Goal: Task Accomplishment & Management: Manage account settings

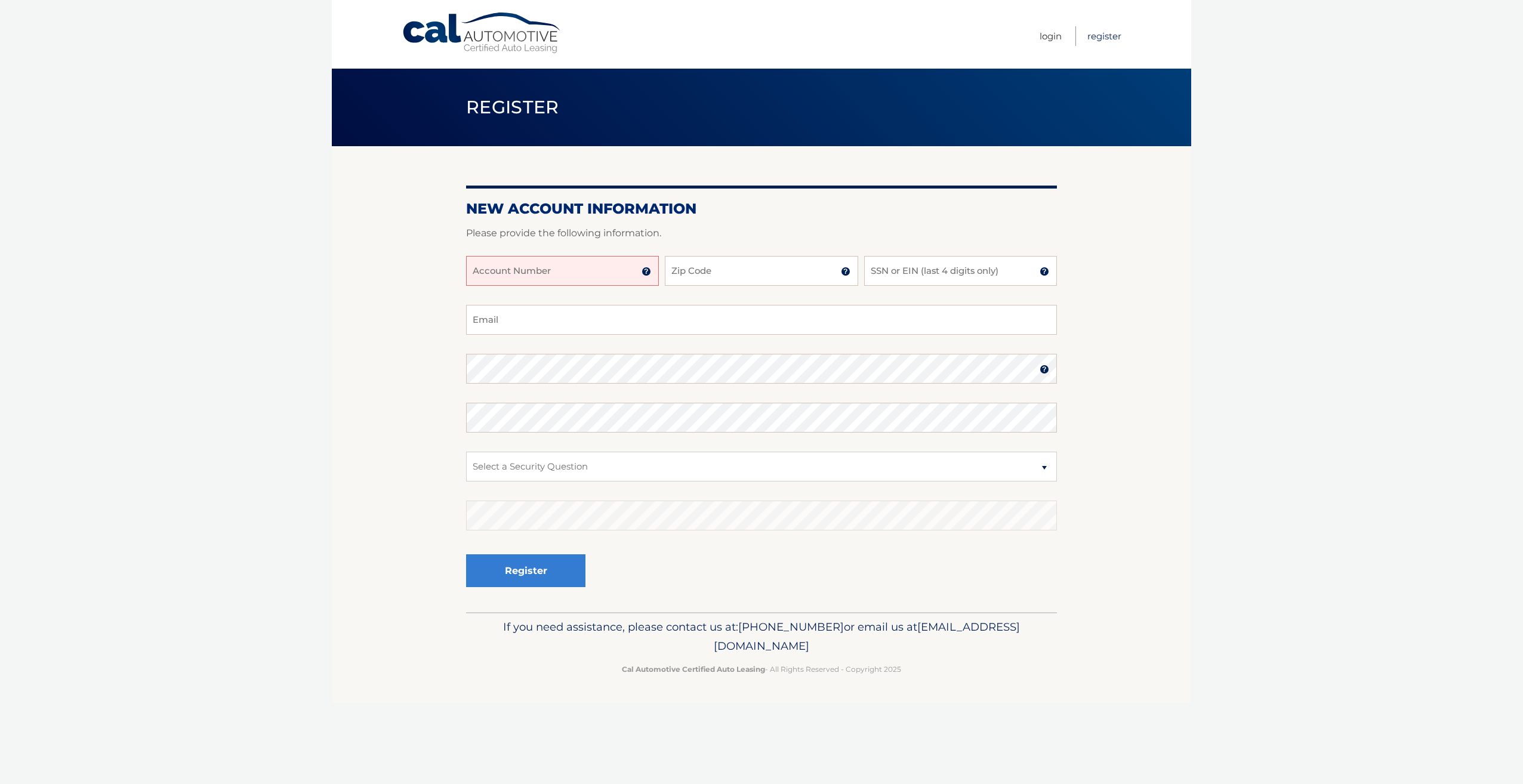
click at [1106, 35] on link "Register" at bounding box center [1104, 36] width 34 height 20
click at [541, 270] on input "Account Number" at bounding box center [562, 270] width 193 height 30
type input "44455822552"
click at [704, 271] on input "Zip Code" at bounding box center [762, 270] width 193 height 30
type input "11725"
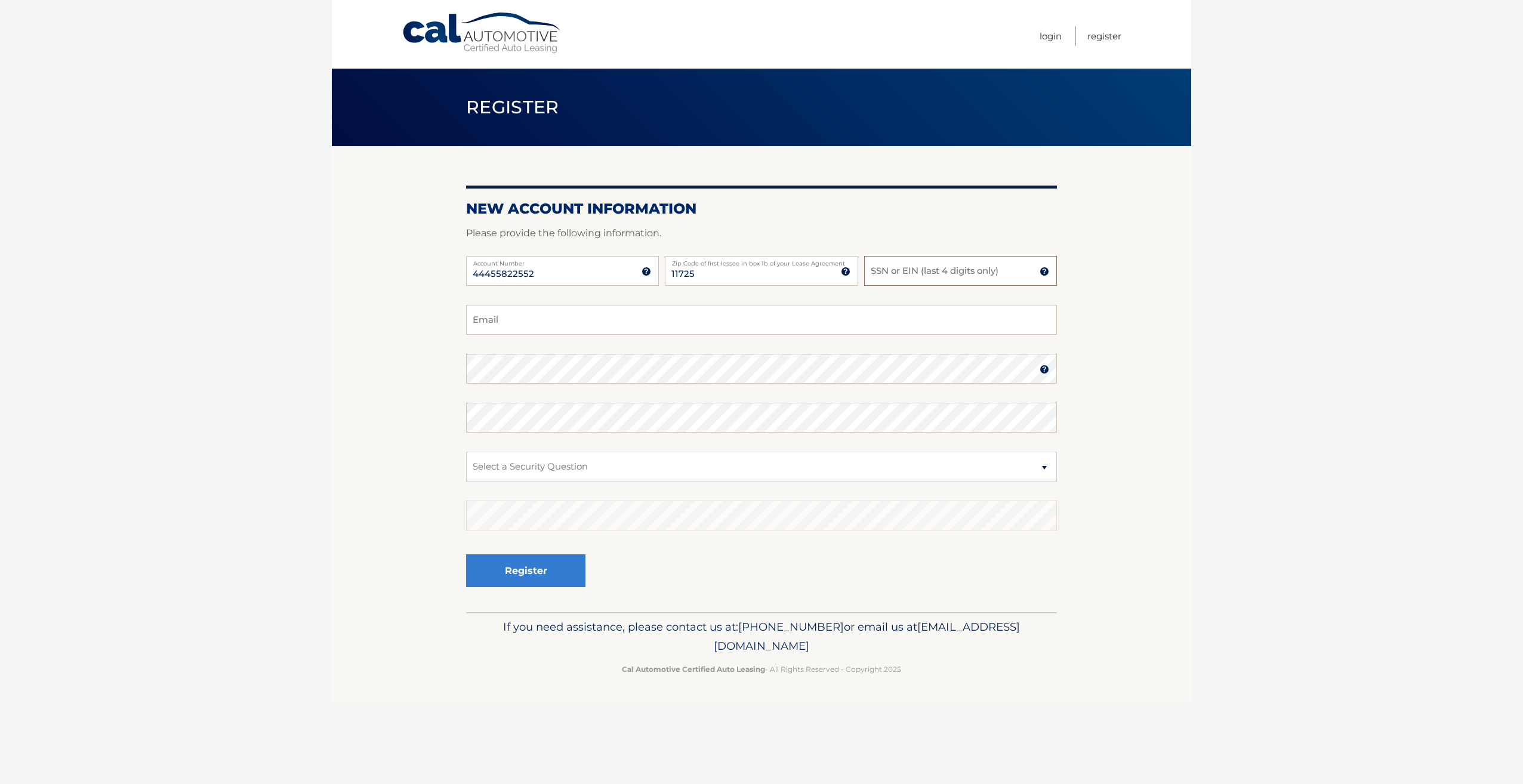
click at [897, 278] on input "SSN or EIN (last 4 digits only)" at bounding box center [961, 270] width 193 height 30
type input "4496"
click at [534, 318] on input "Email" at bounding box center [761, 320] width 591 height 30
type input "[EMAIL_ADDRESS][DOMAIN_NAME]"
click at [1046, 471] on select "Select a Security Question What was the name of your elementary school? What is…" at bounding box center [761, 466] width 591 height 30
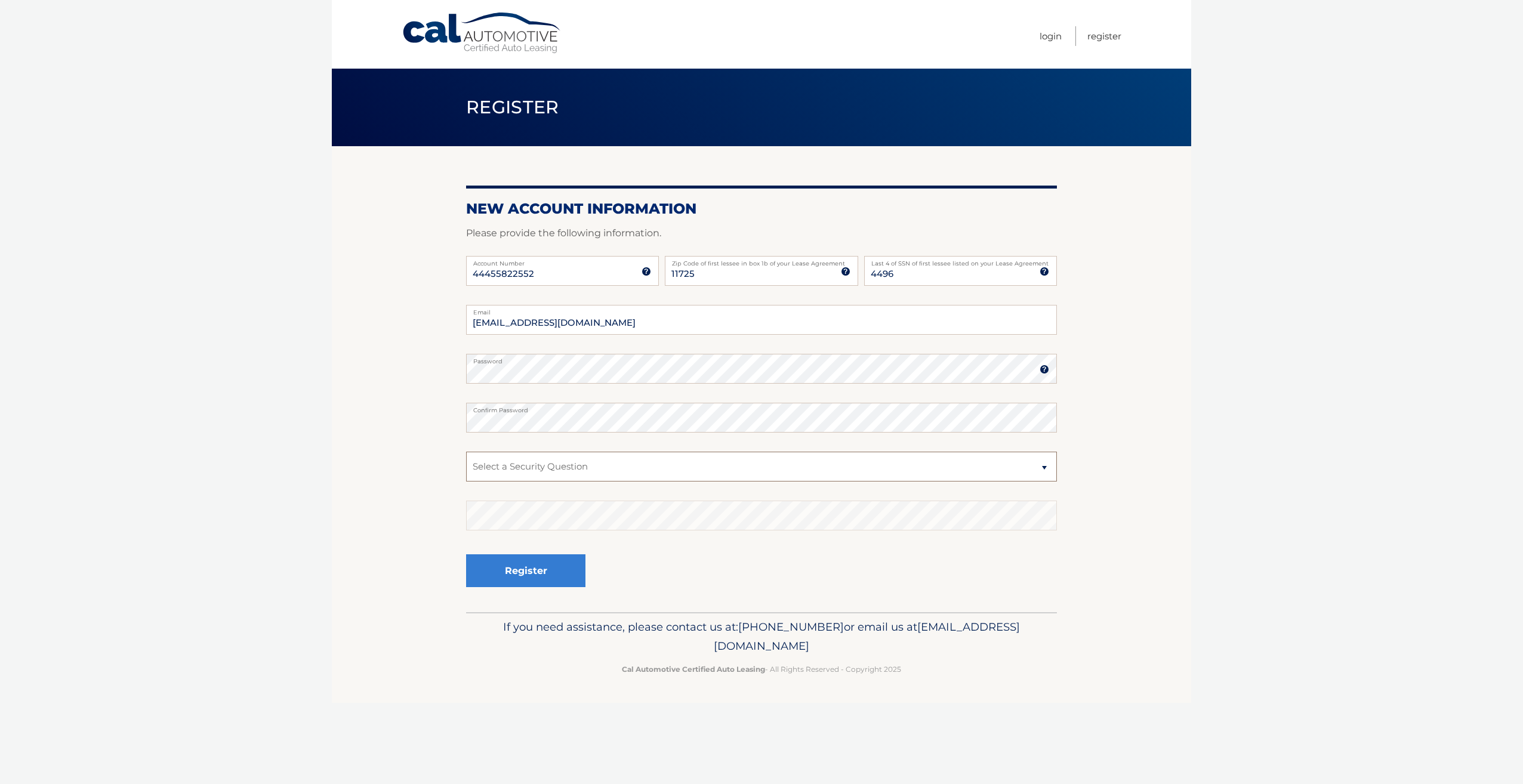
select select "4"
click at [466, 452] on select "Select a Security Question What was the name of your elementary school? What is…" at bounding box center [761, 466] width 591 height 30
click at [539, 568] on button "Register" at bounding box center [525, 571] width 119 height 33
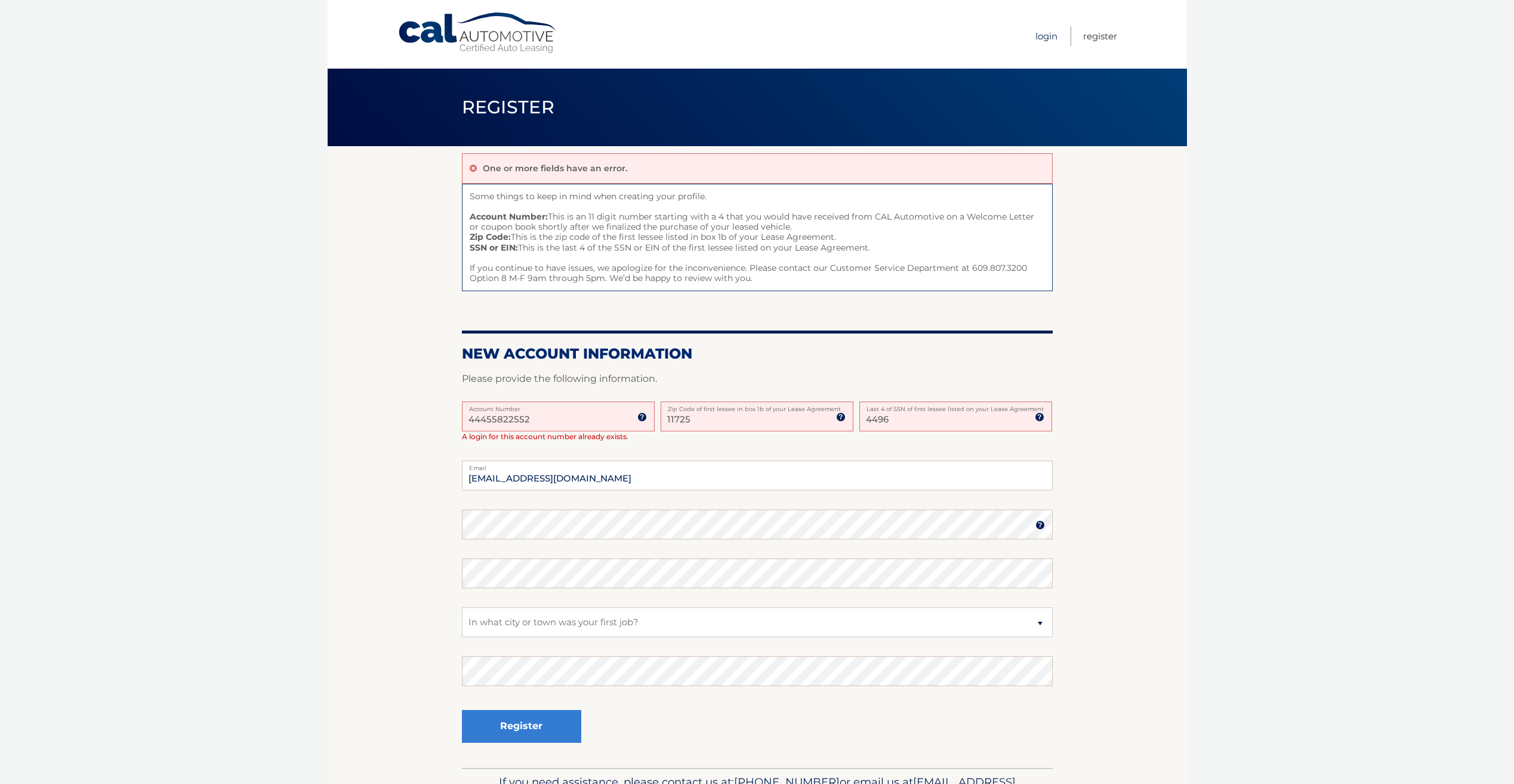
click at [1043, 36] on link "Login" at bounding box center [1045, 36] width 22 height 20
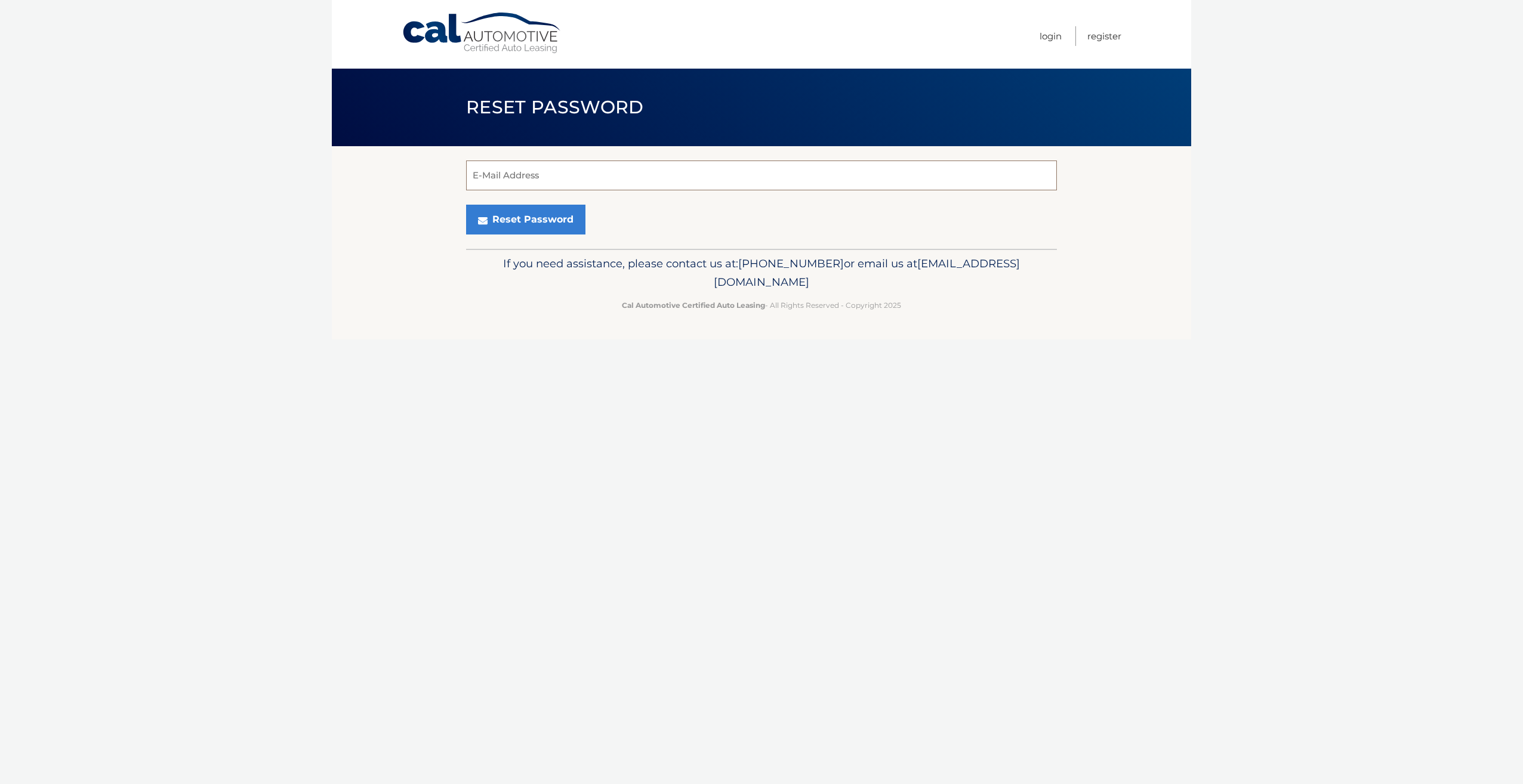
click at [538, 170] on input "E-Mail Address" at bounding box center [761, 175] width 591 height 30
type input "angus2468@aol.com"
click at [553, 220] on button "Reset Password" at bounding box center [525, 220] width 119 height 30
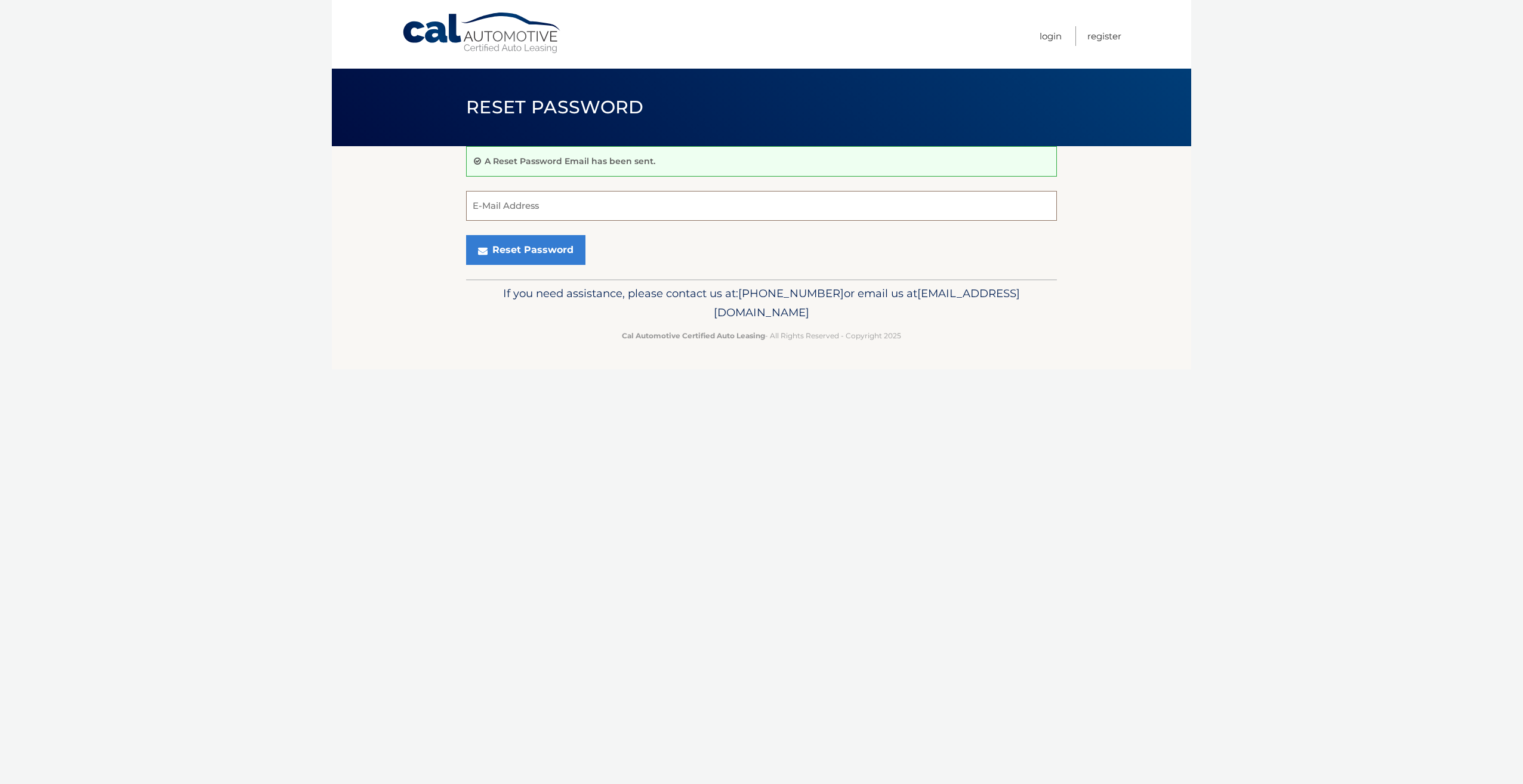
click at [493, 205] on input "E-Mail Address" at bounding box center [761, 206] width 591 height 30
type input "[EMAIL_ADDRESS][DOMAIN_NAME]"
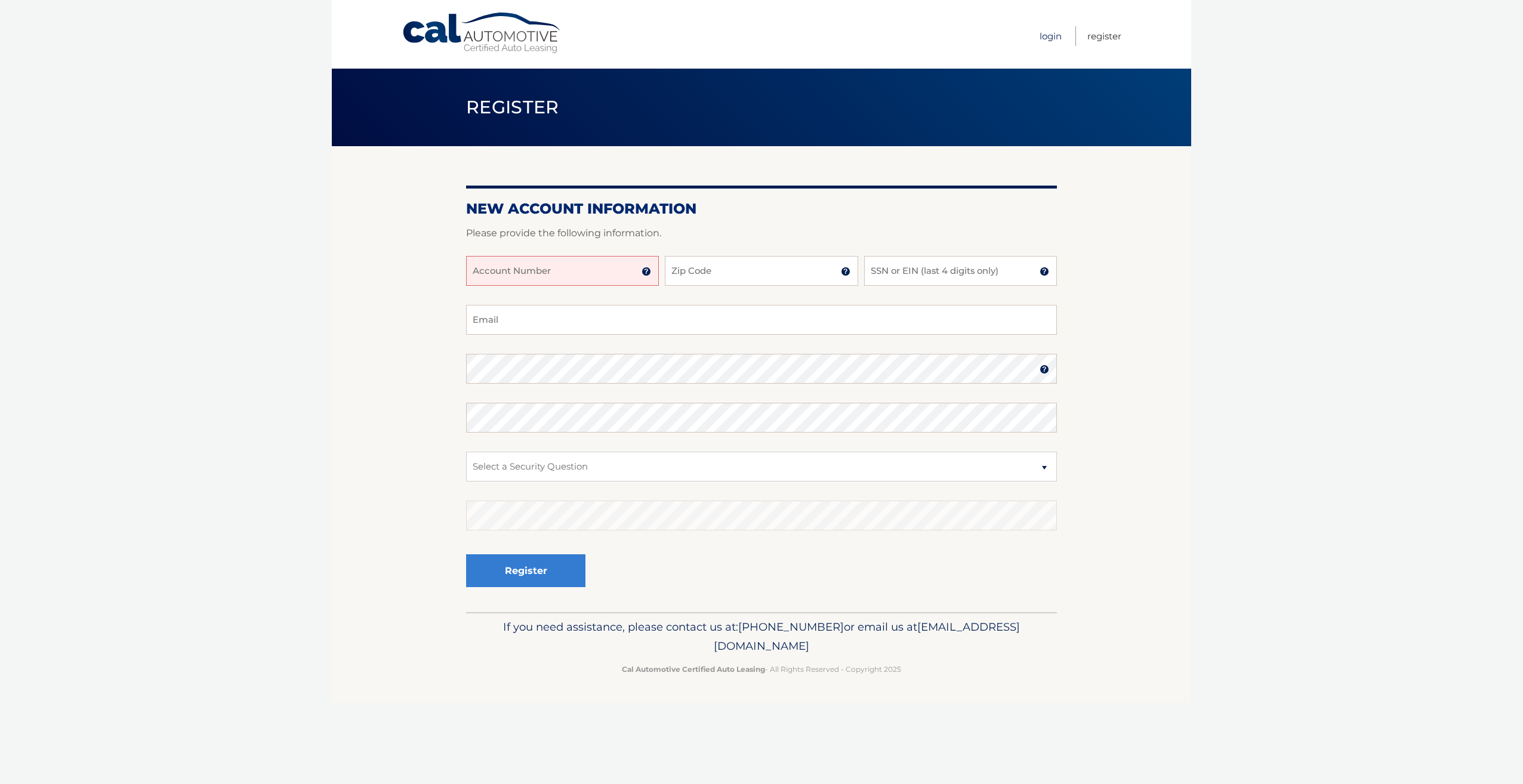
click at [1047, 32] on link "Login" at bounding box center [1050, 36] width 22 height 20
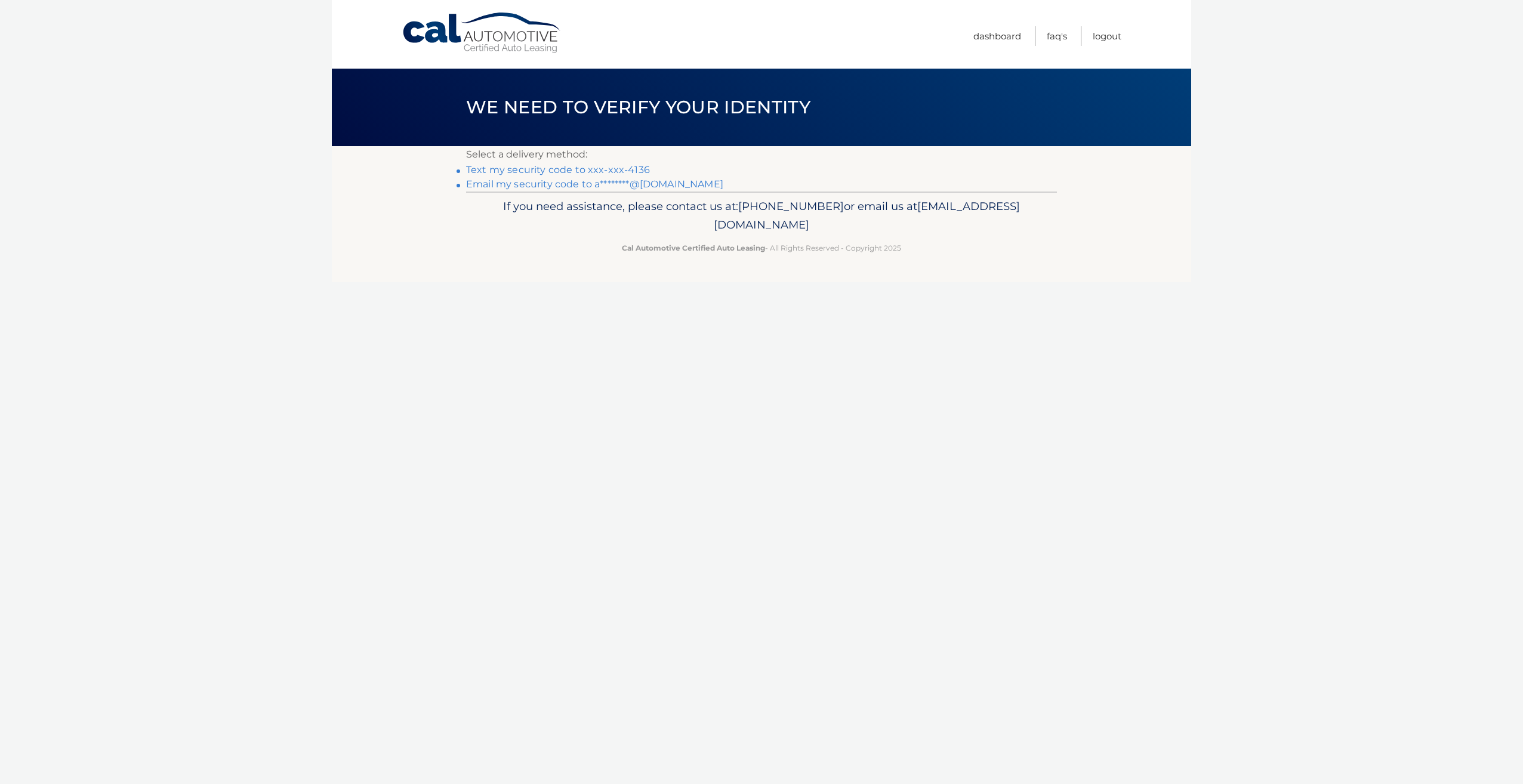
click at [524, 169] on link "Text my security code to xxx-xxx-4136" at bounding box center [557, 170] width 184 height 11
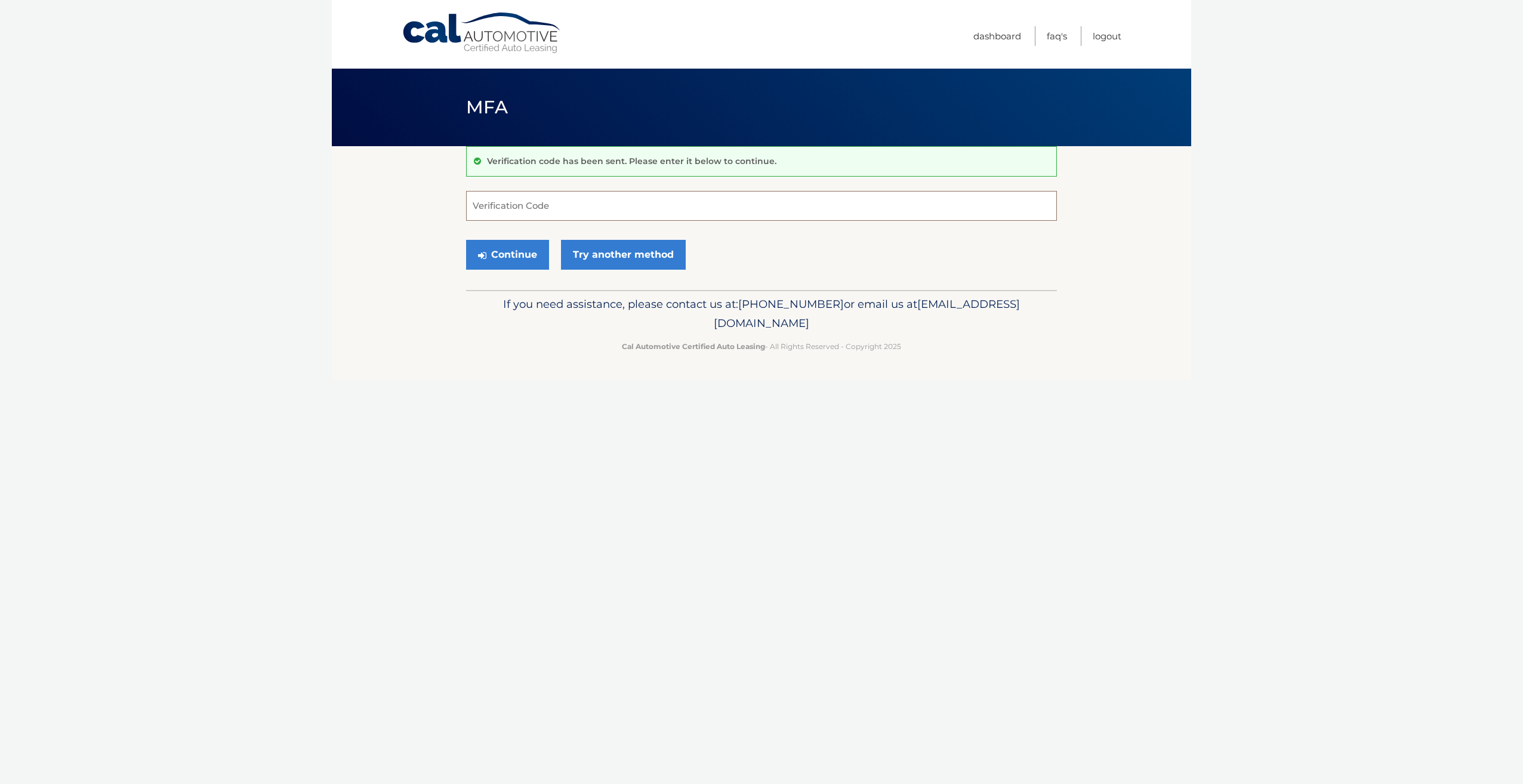
click at [501, 204] on input "Verification Code" at bounding box center [761, 206] width 591 height 30
type input "258519"
click at [500, 263] on button "Continue" at bounding box center [507, 254] width 83 height 30
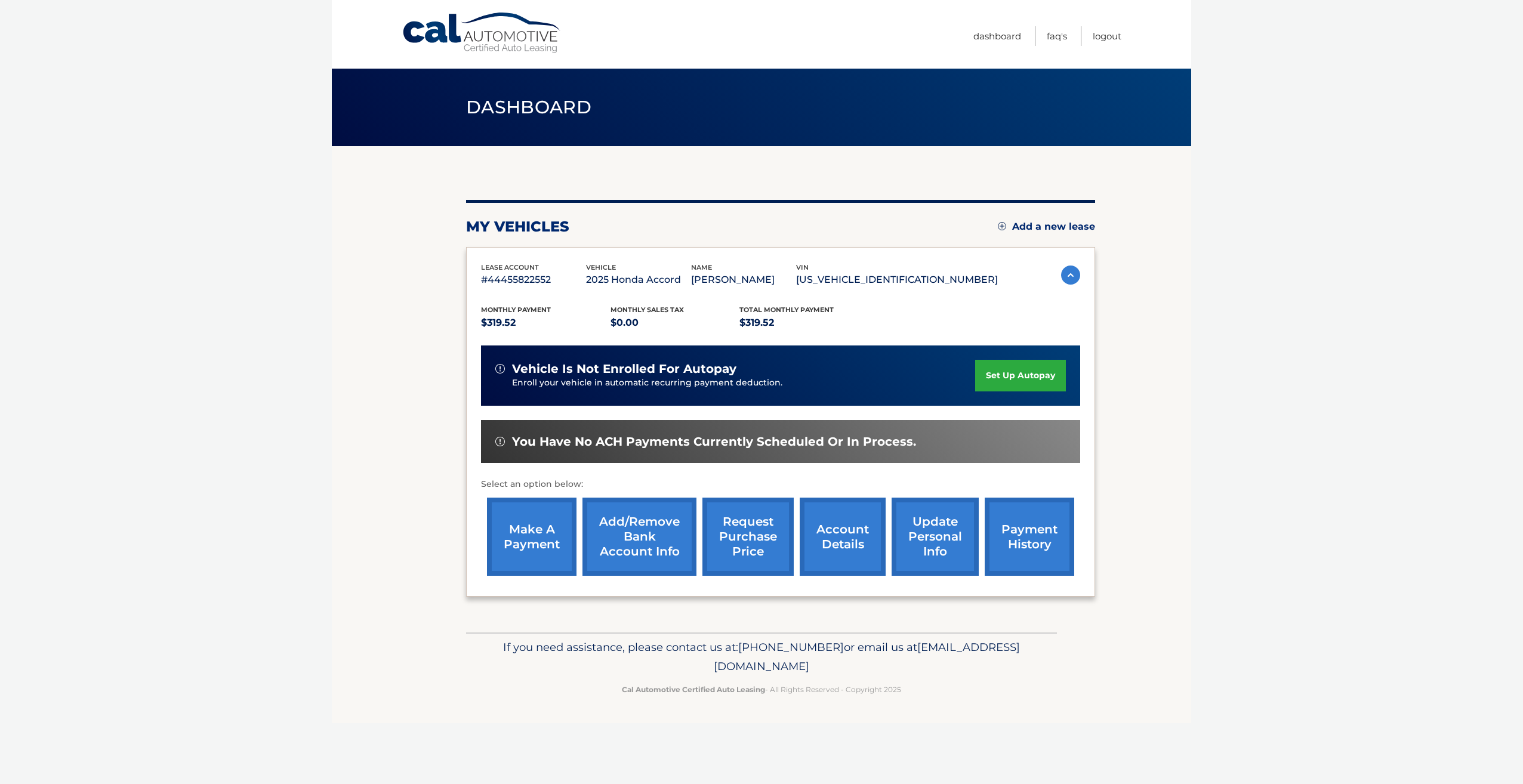
click at [844, 536] on link "account details" at bounding box center [843, 536] width 86 height 78
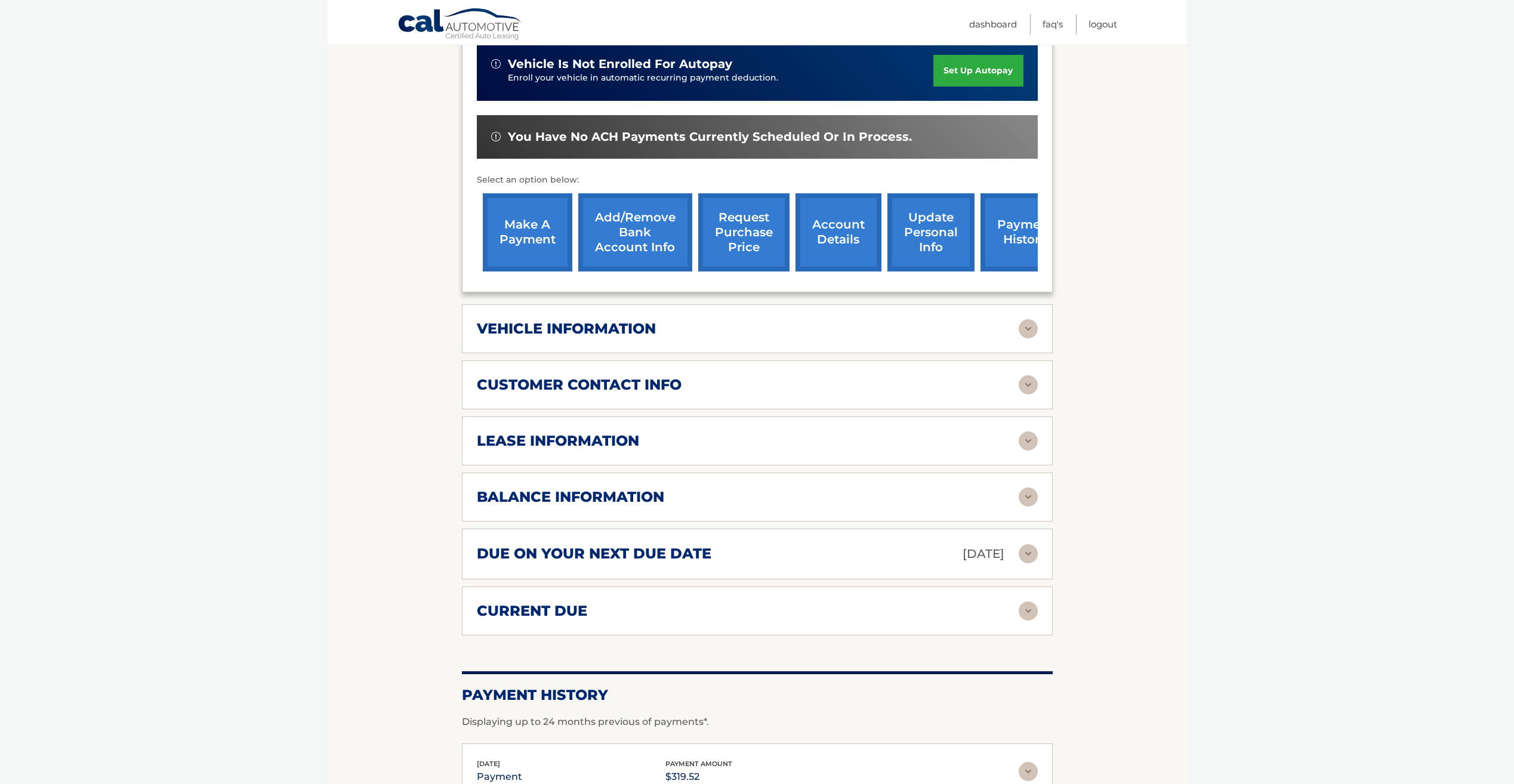
scroll to position [358, 0]
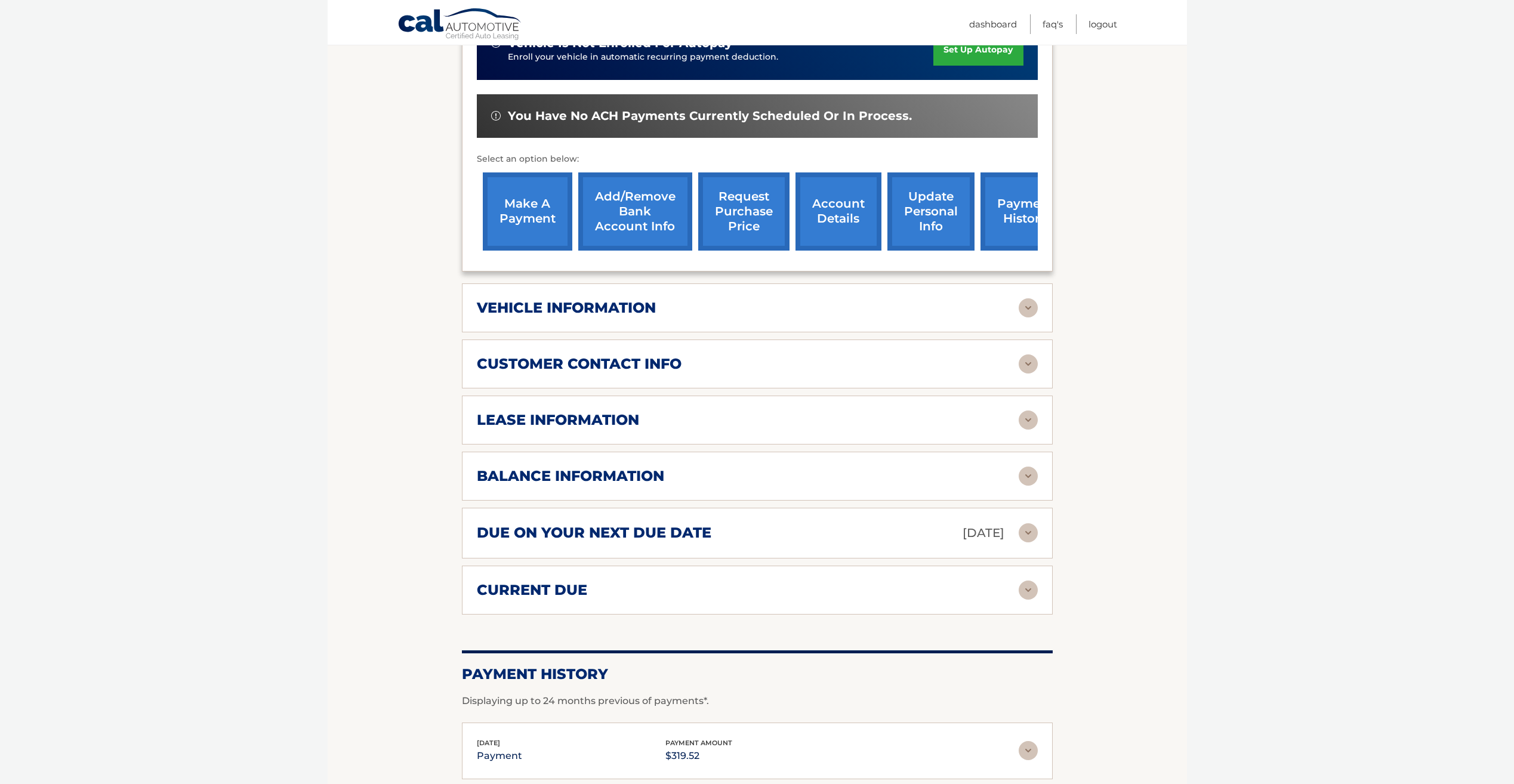
click at [1026, 580] on img at bounding box center [1028, 590] width 19 height 19
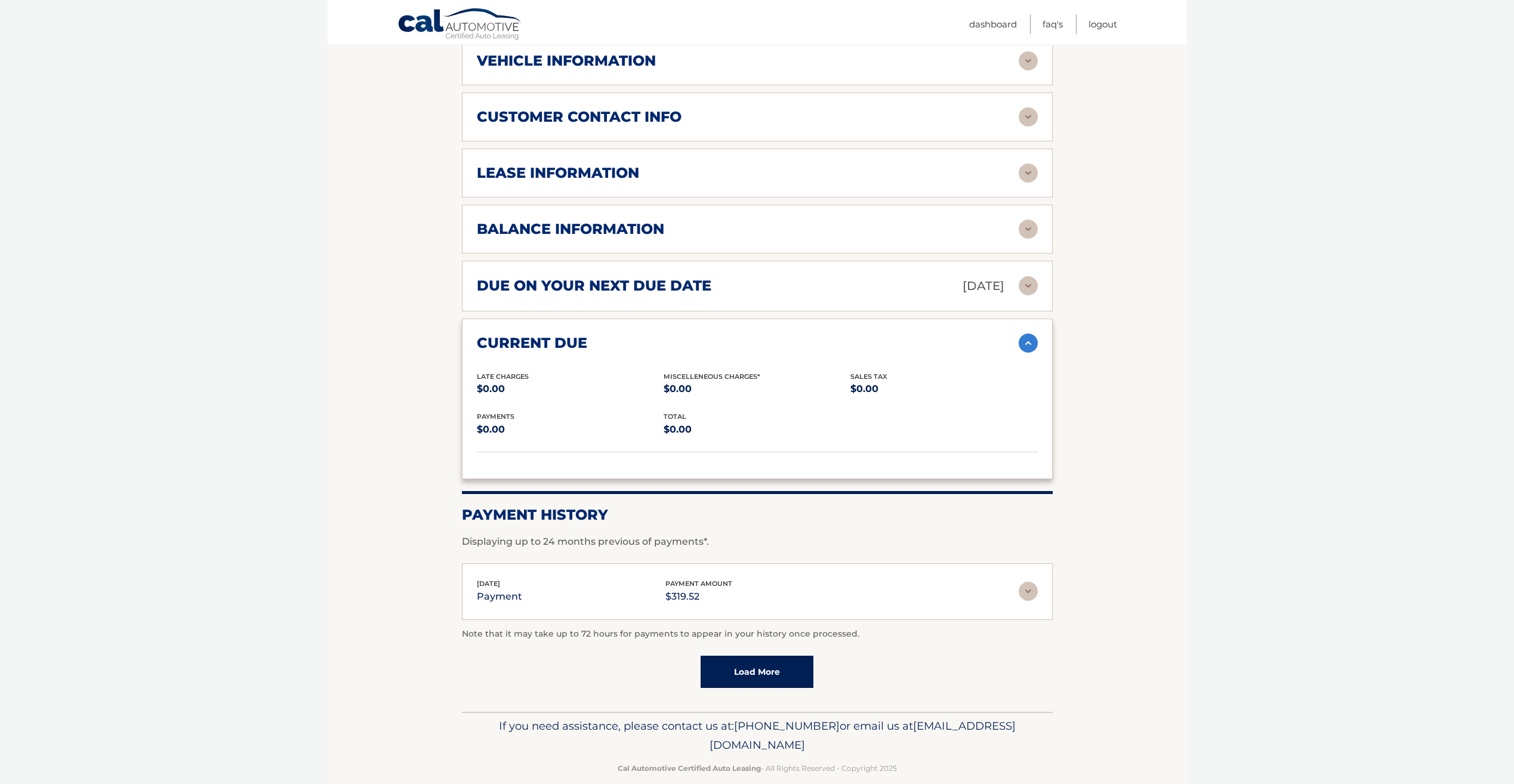
scroll to position [606, 0]
click at [1029, 580] on img at bounding box center [1028, 590] width 19 height 19
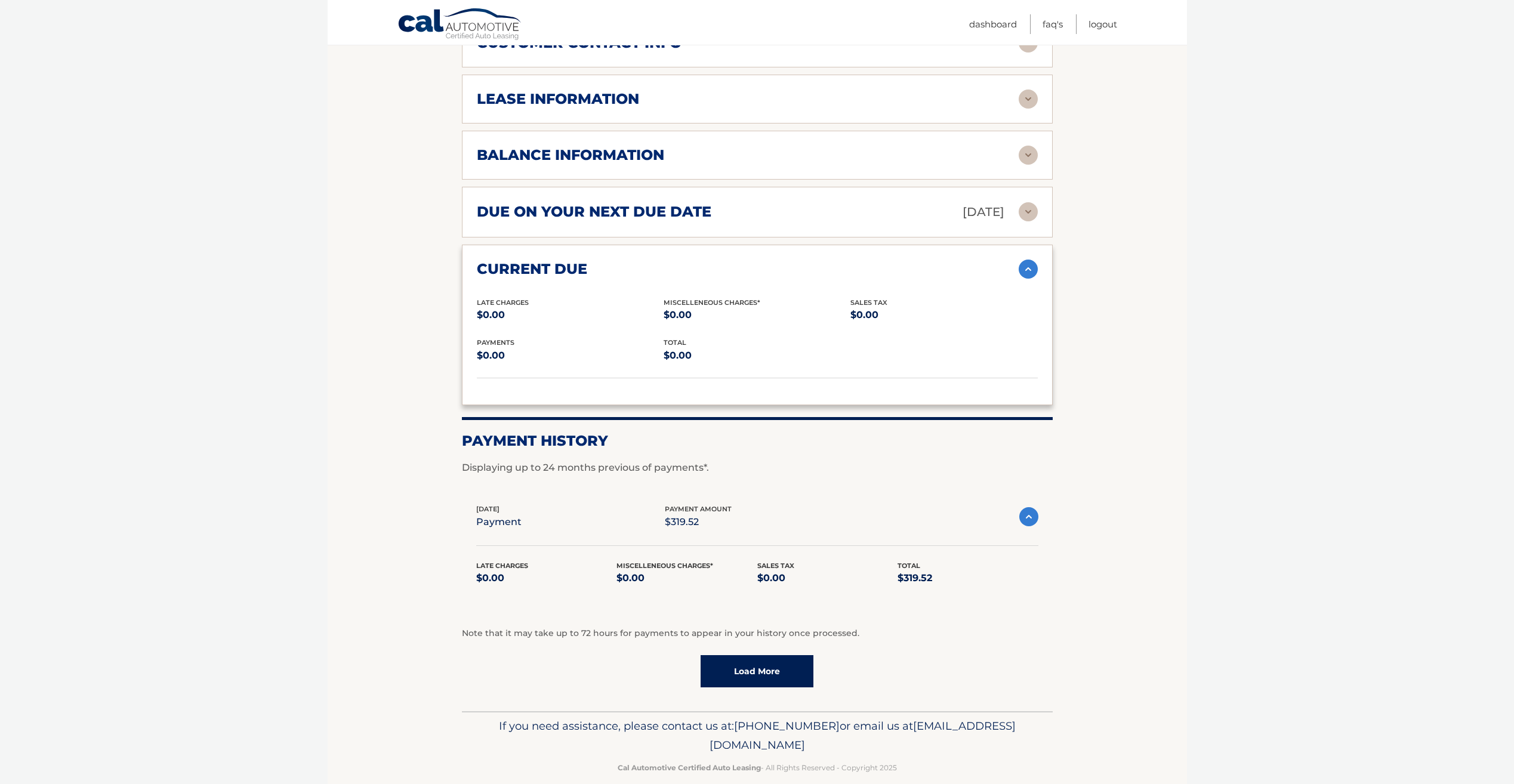
scroll to position [680, 0]
click at [750, 654] on link "Load More" at bounding box center [757, 670] width 113 height 32
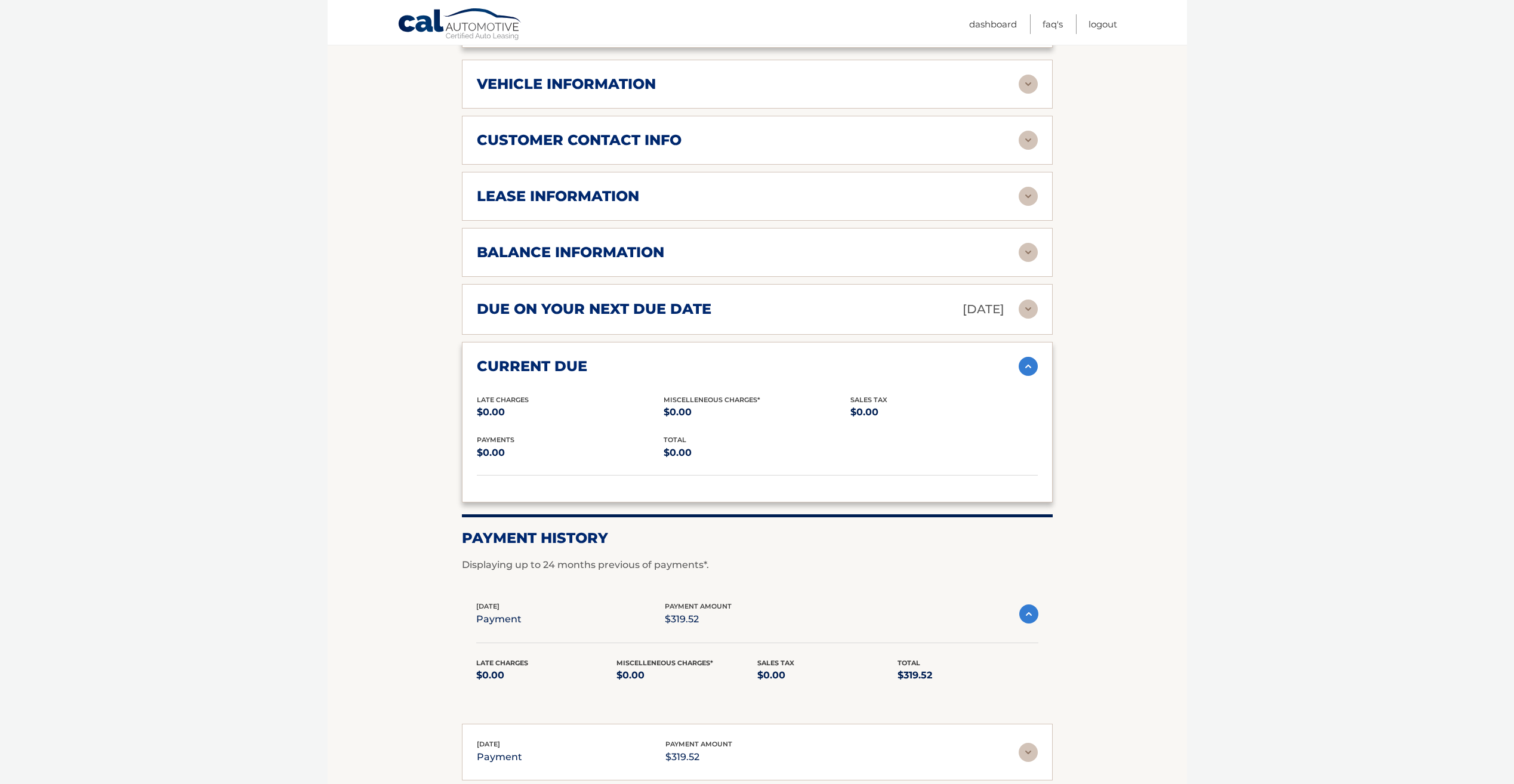
scroll to position [561, 0]
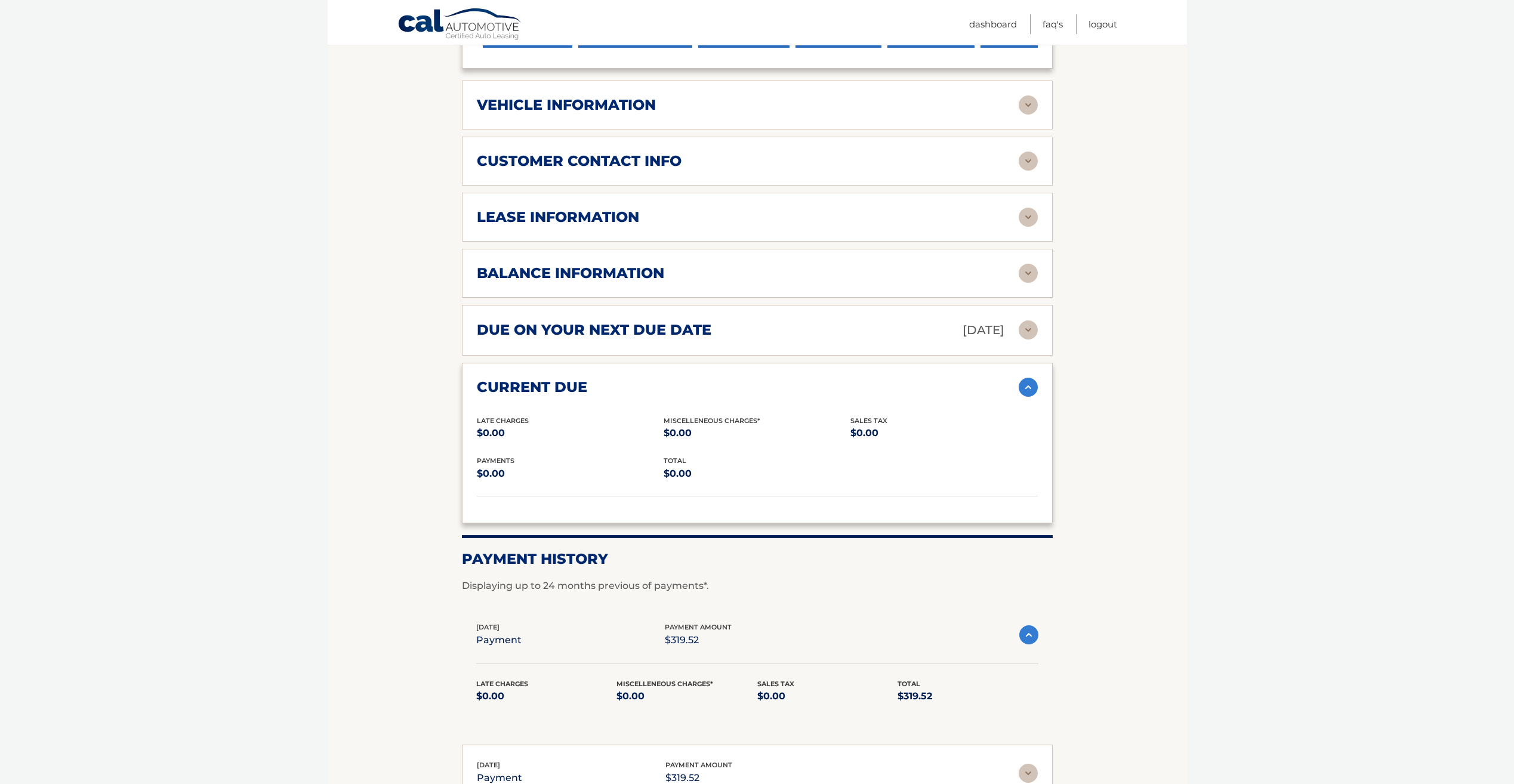
click at [1024, 263] on img at bounding box center [1028, 273] width 19 height 19
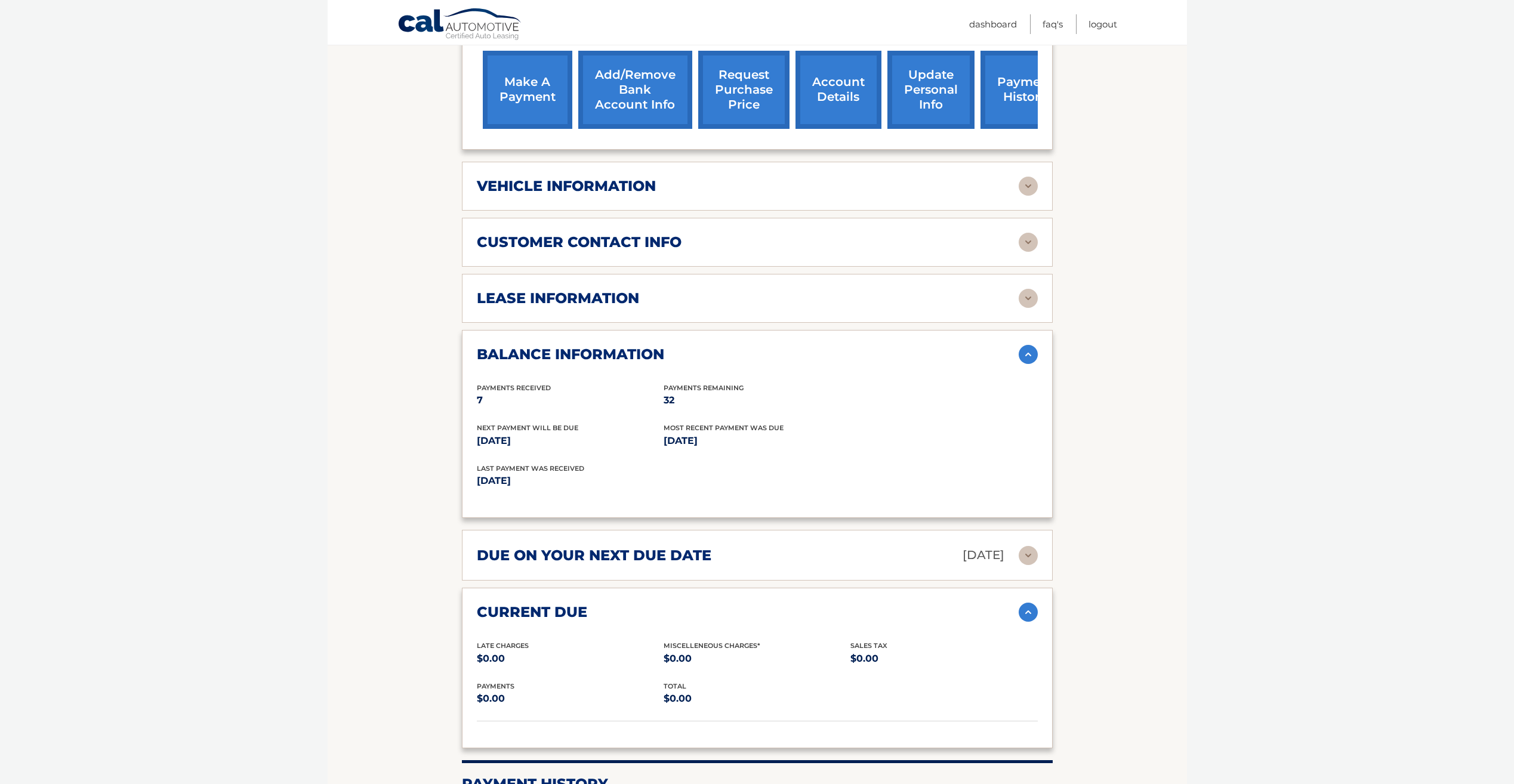
scroll to position [442, 0]
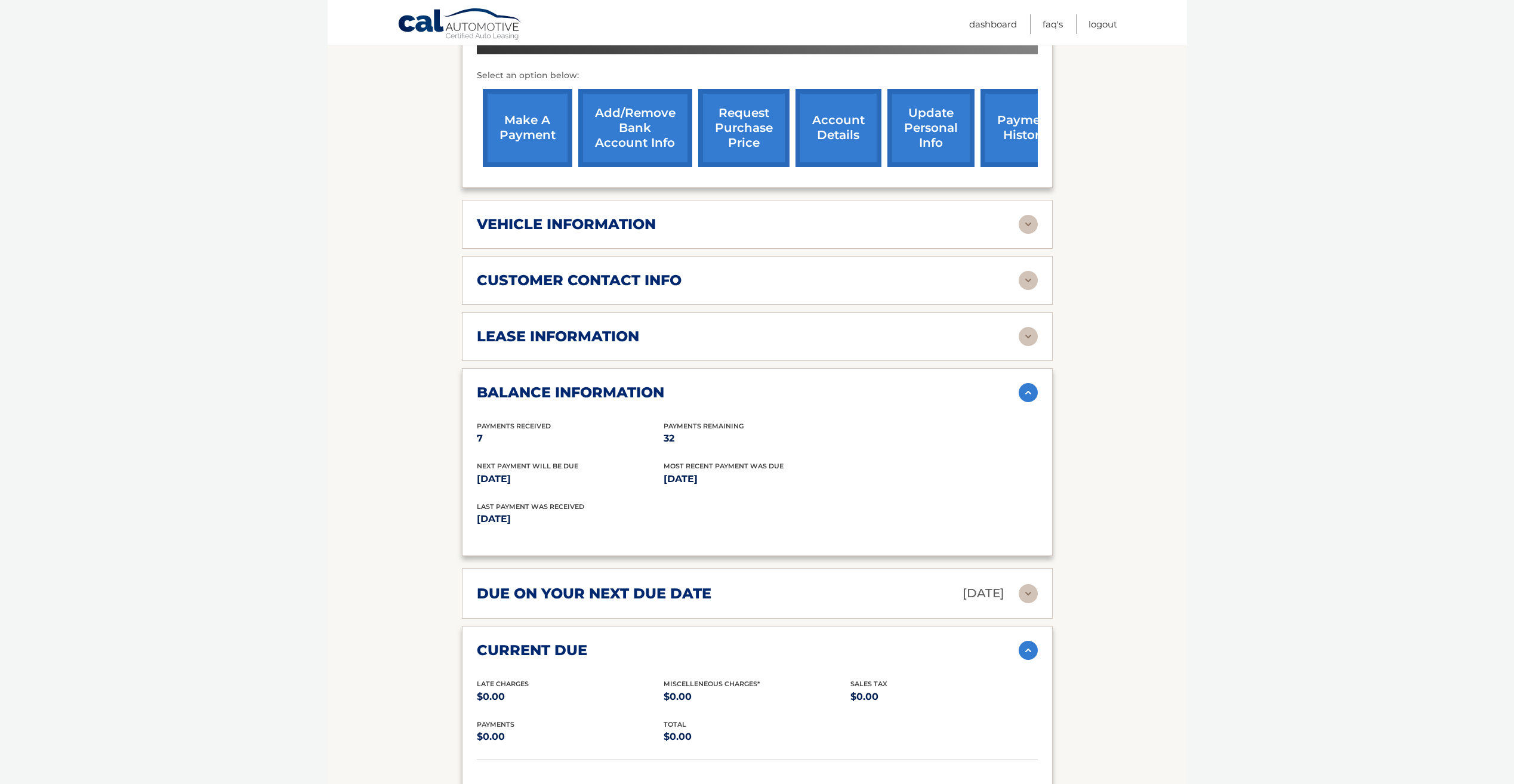
click at [1031, 271] on img at bounding box center [1028, 280] width 19 height 19
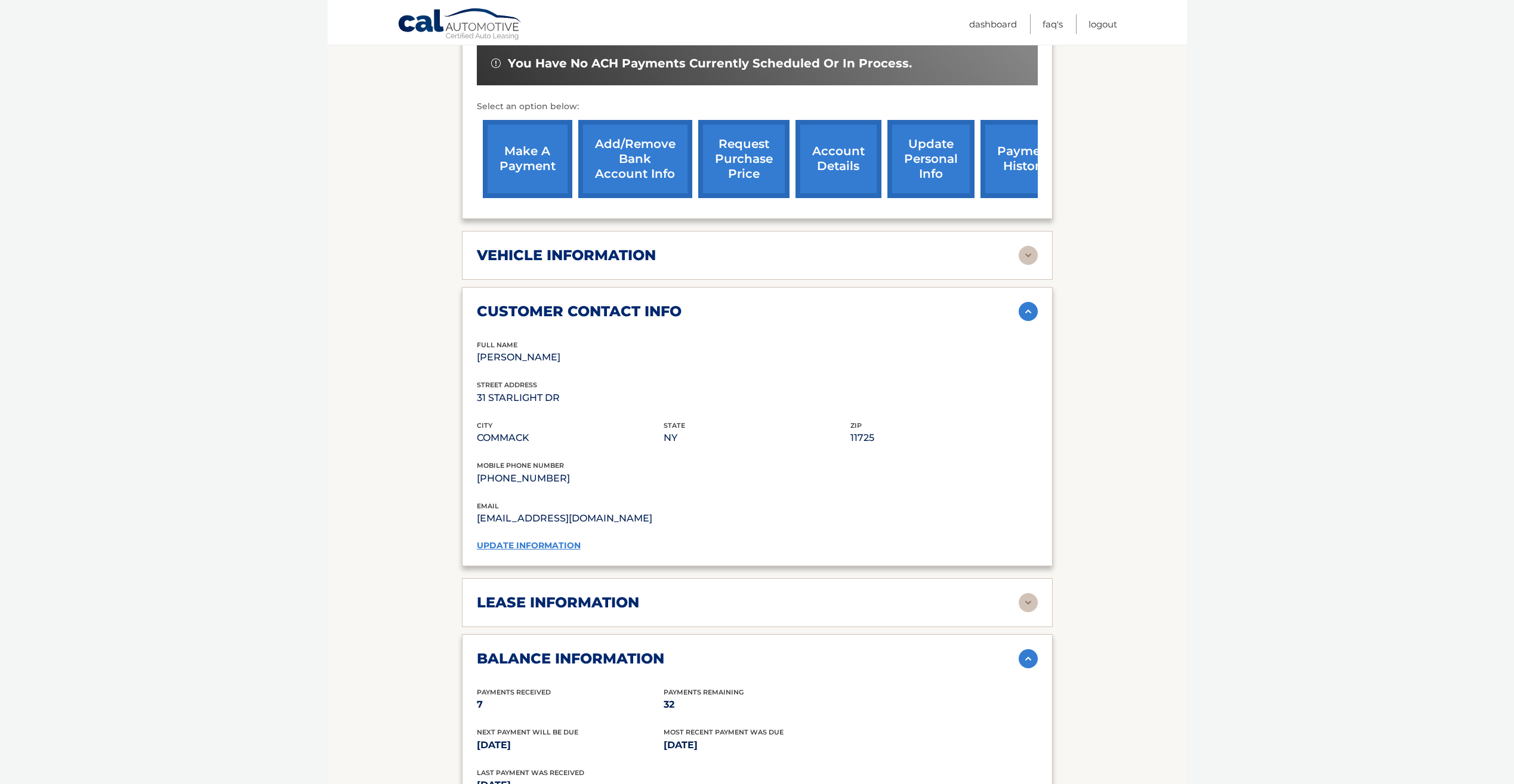
scroll to position [382, 0]
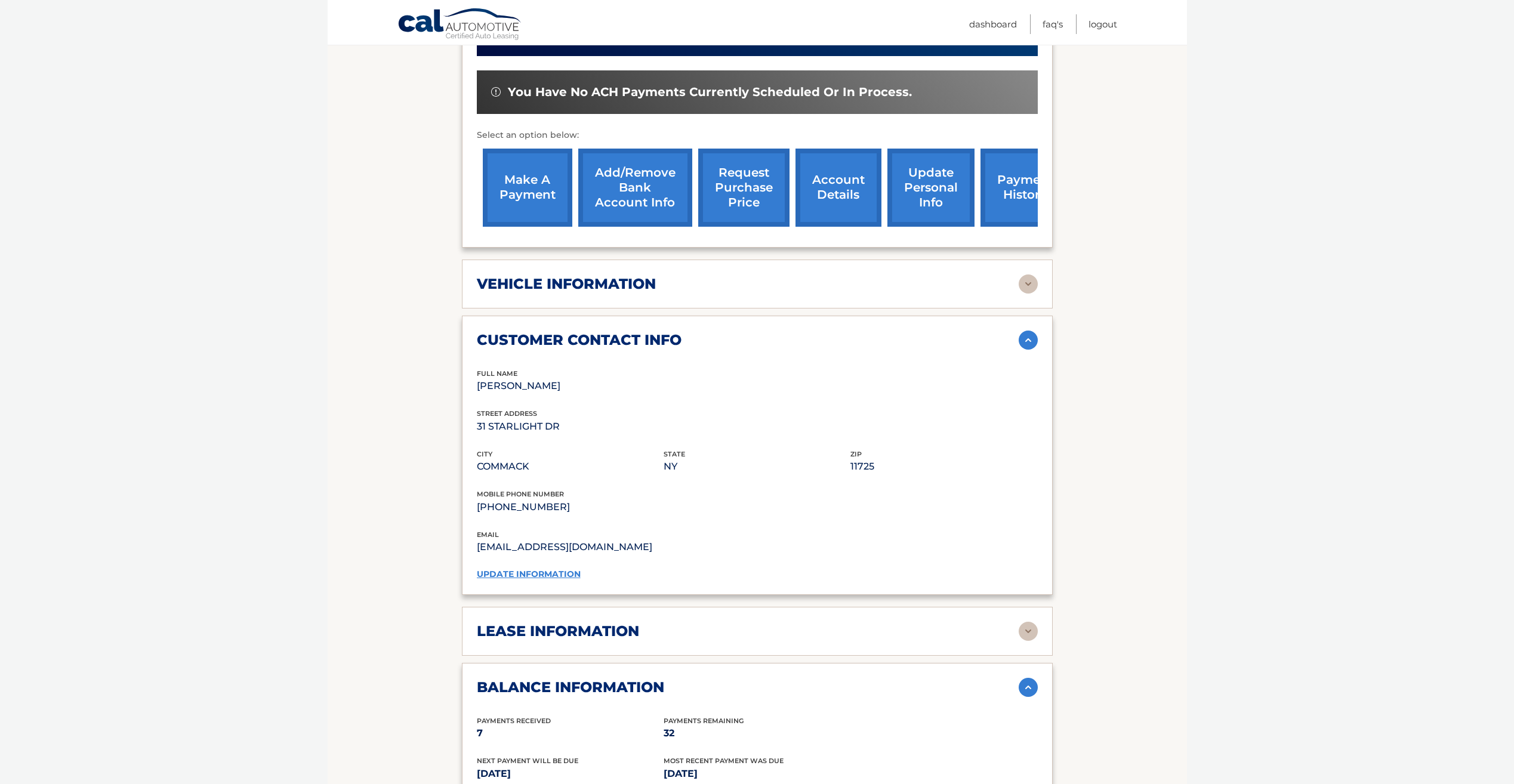
click at [1029, 275] on img at bounding box center [1028, 284] width 19 height 19
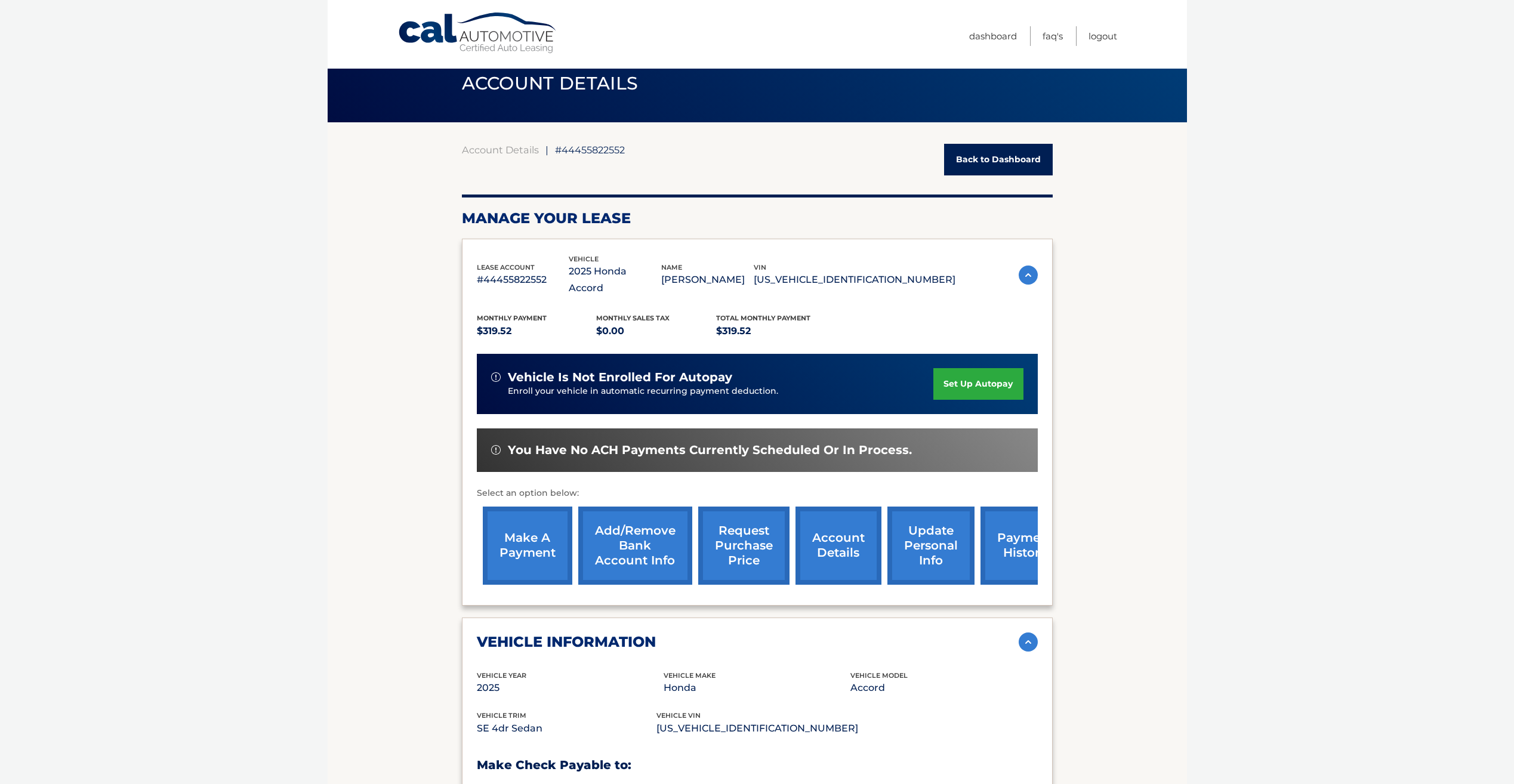
scroll to position [0, 0]
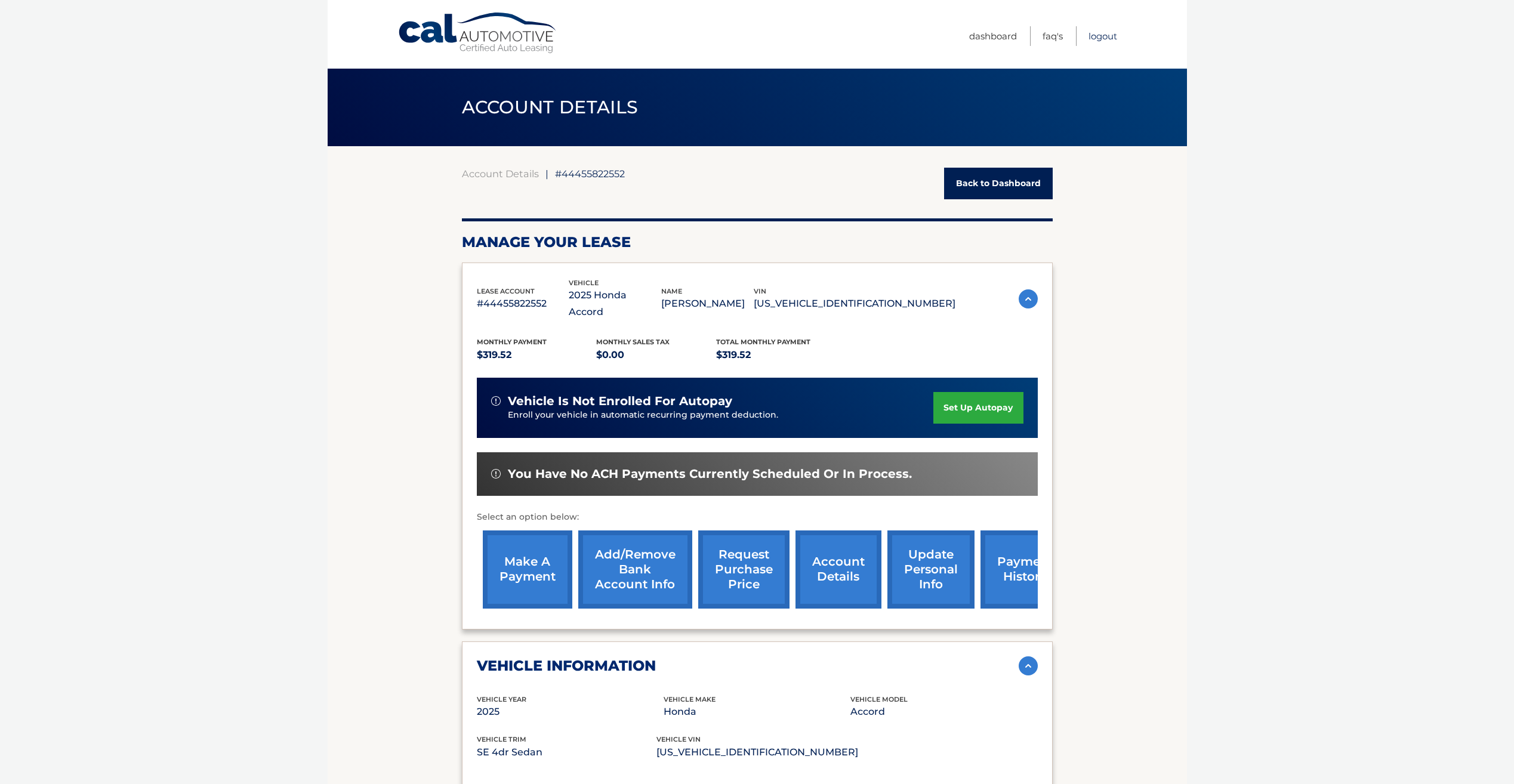
click at [1100, 33] on link "Logout" at bounding box center [1103, 36] width 29 height 20
